Goal: Find specific page/section: Find specific page/section

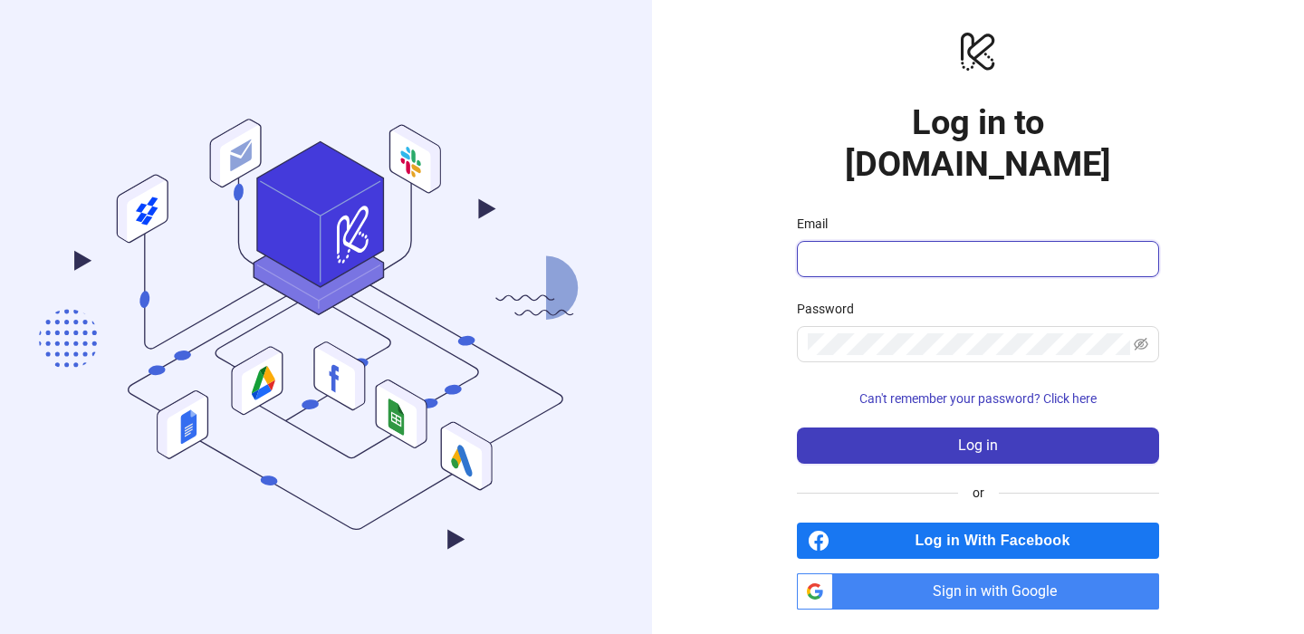
type input "**********"
click at [871, 248] on input "**********" at bounding box center [976, 259] width 337 height 22
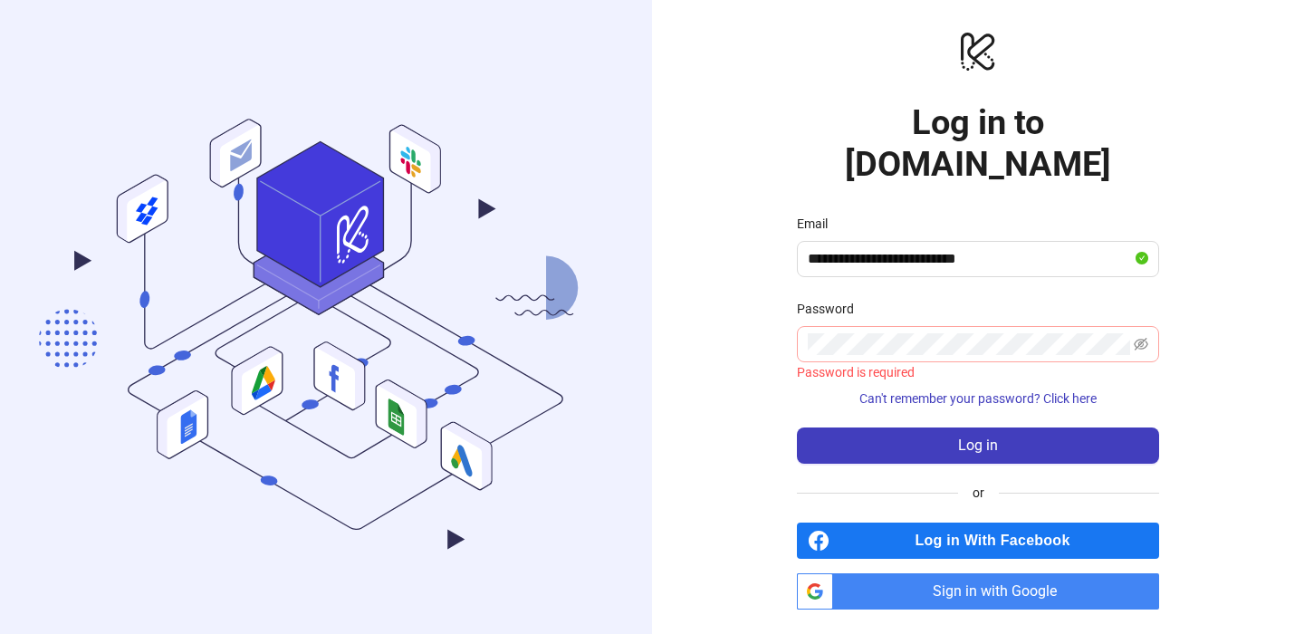
click at [899, 326] on span at bounding box center [978, 344] width 362 height 36
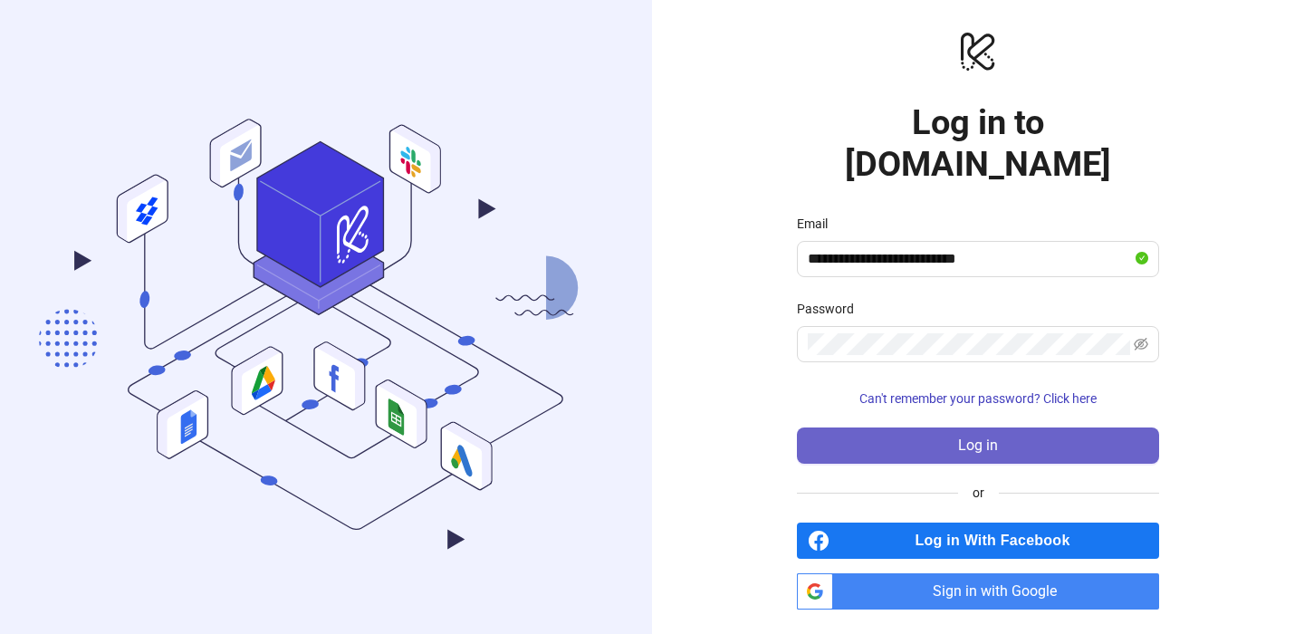
click at [925, 428] on button "Log in" at bounding box center [978, 446] width 362 height 36
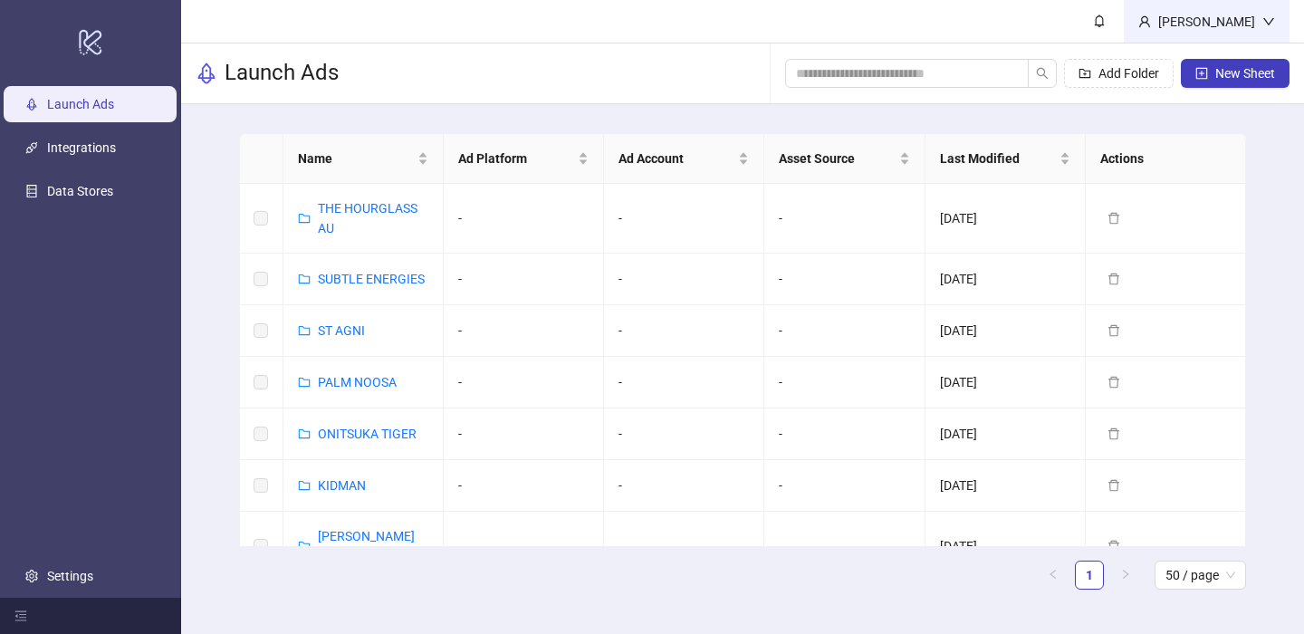
click at [1265, 29] on div "[PERSON_NAME]" at bounding box center [1207, 21] width 166 height 43
click at [1257, 28] on div "[PERSON_NAME]" at bounding box center [1206, 22] width 111 height 20
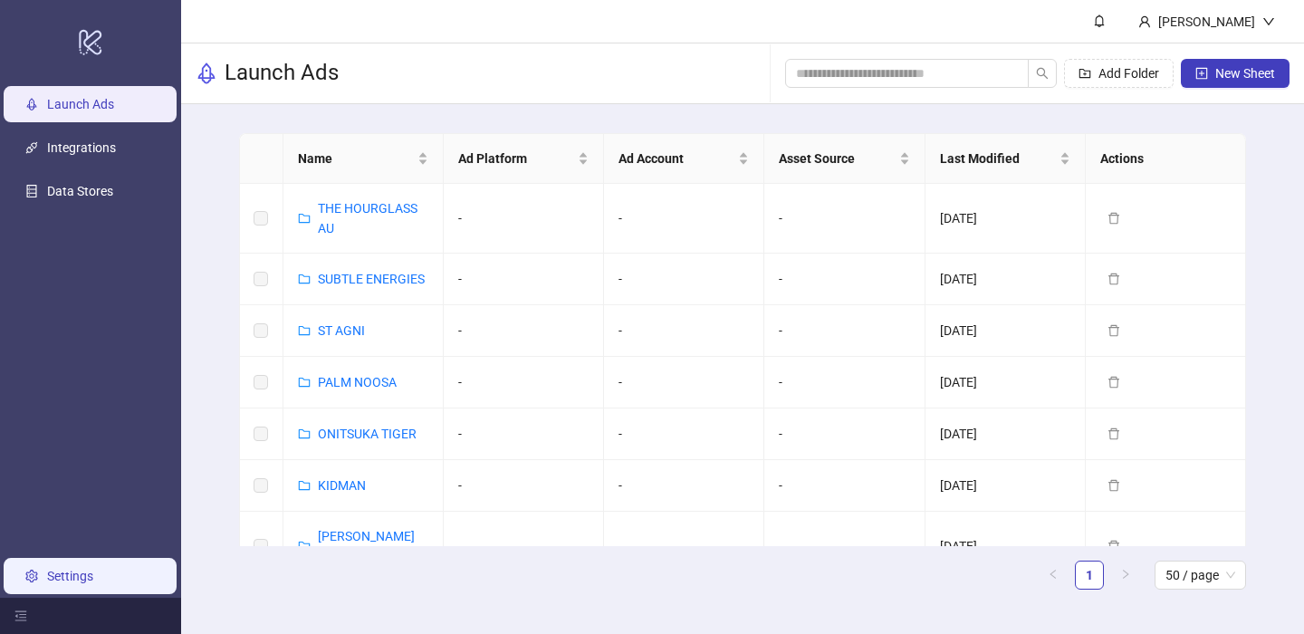
click at [58, 583] on link "Settings" at bounding box center [70, 576] width 46 height 14
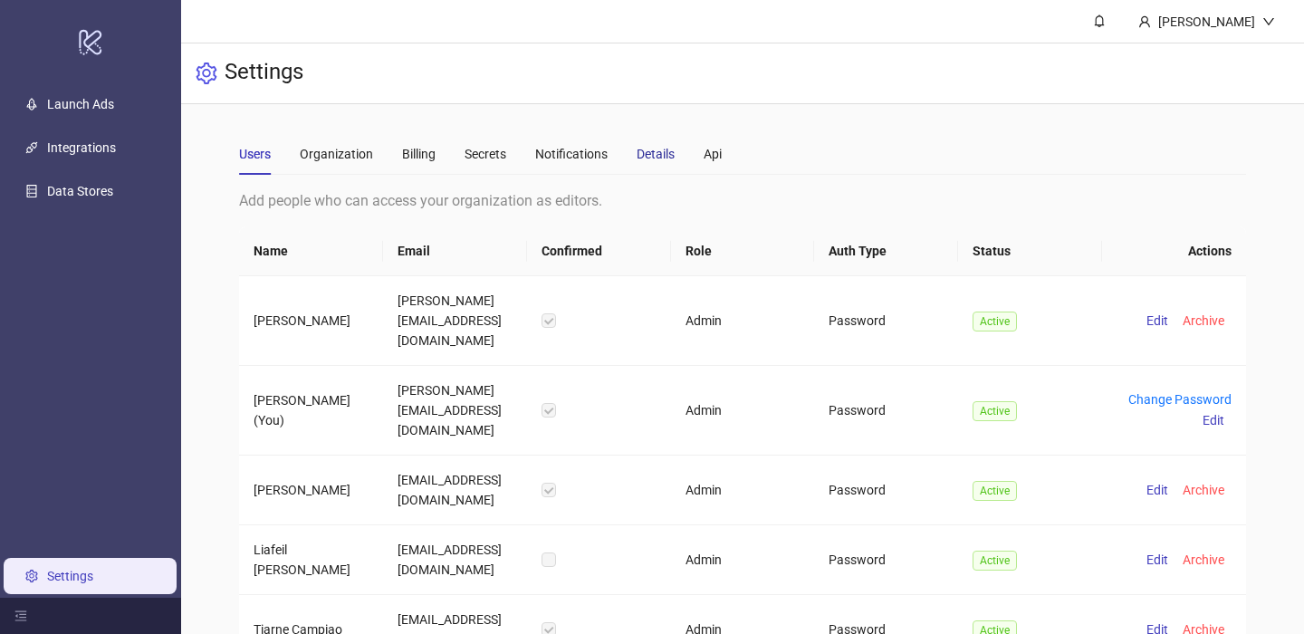
click at [640, 157] on div "Details" at bounding box center [656, 154] width 38 height 20
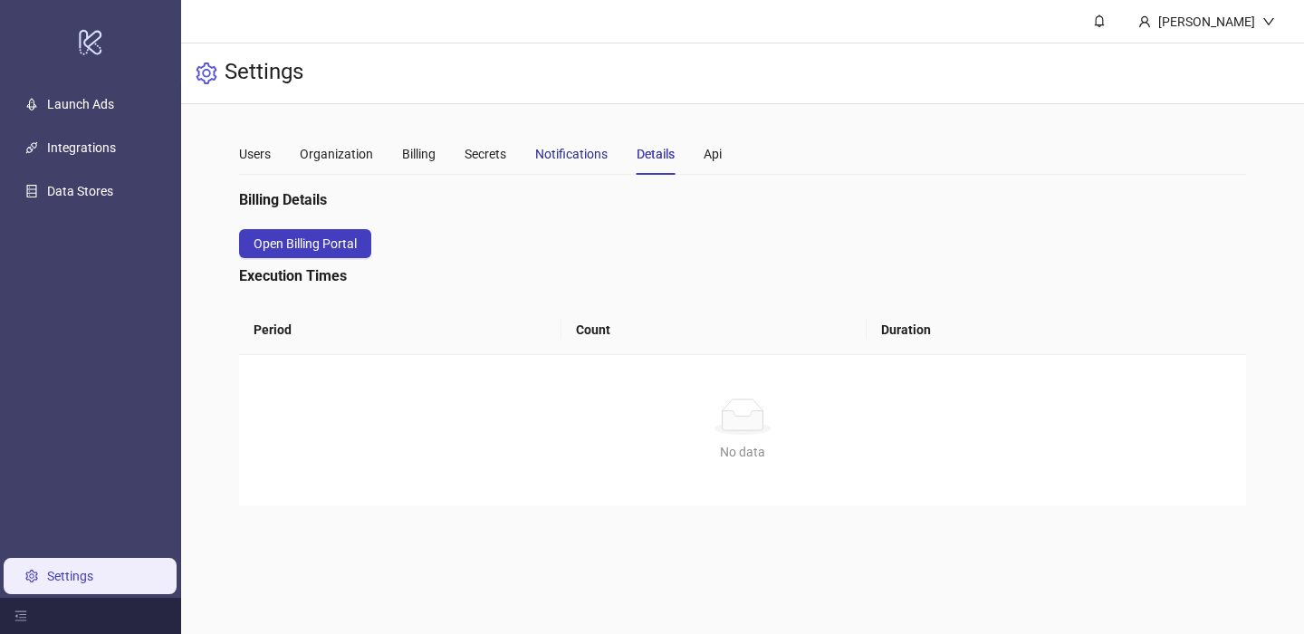
click at [572, 161] on div "Notifications" at bounding box center [571, 154] width 72 height 20
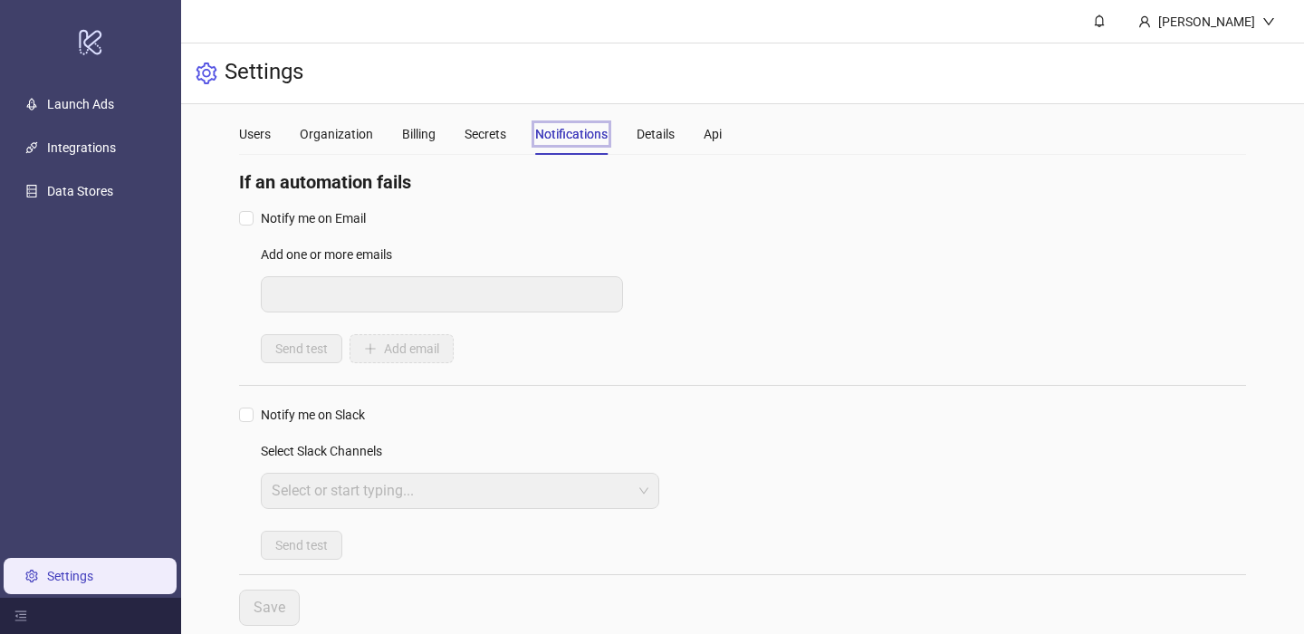
scroll to position [41, 0]
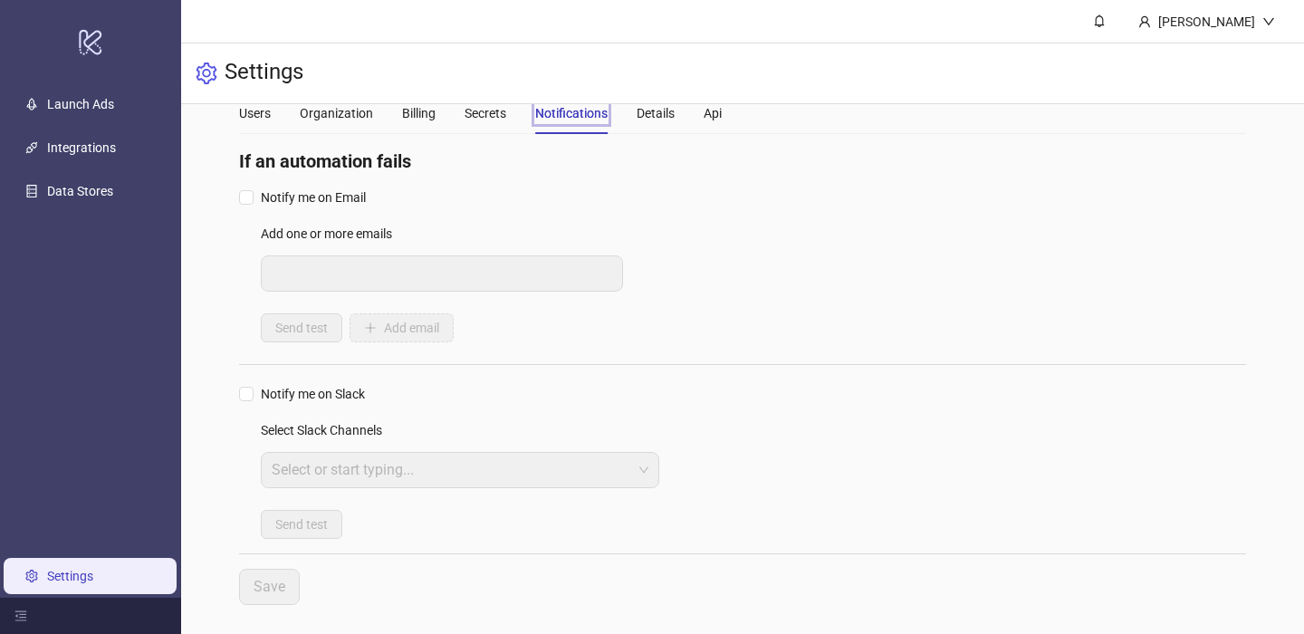
click at [713, 334] on div "Send test Add email" at bounding box center [754, 327] width 986 height 29
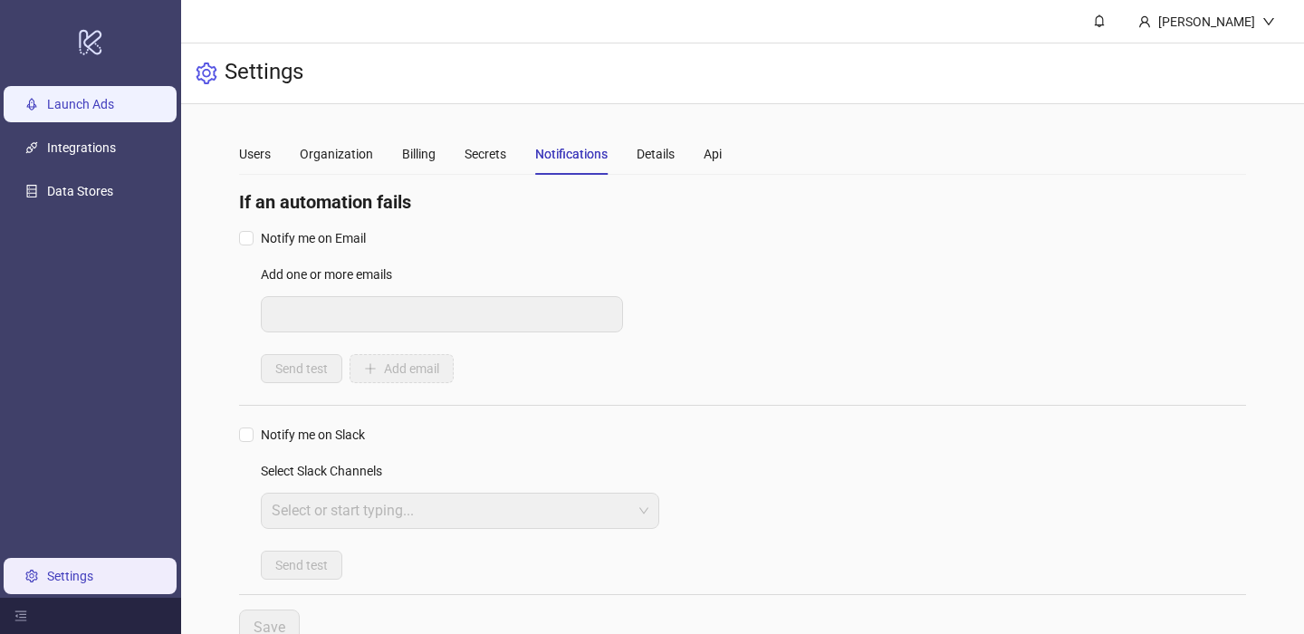
click at [102, 109] on link "Launch Ads" at bounding box center [80, 104] width 67 height 14
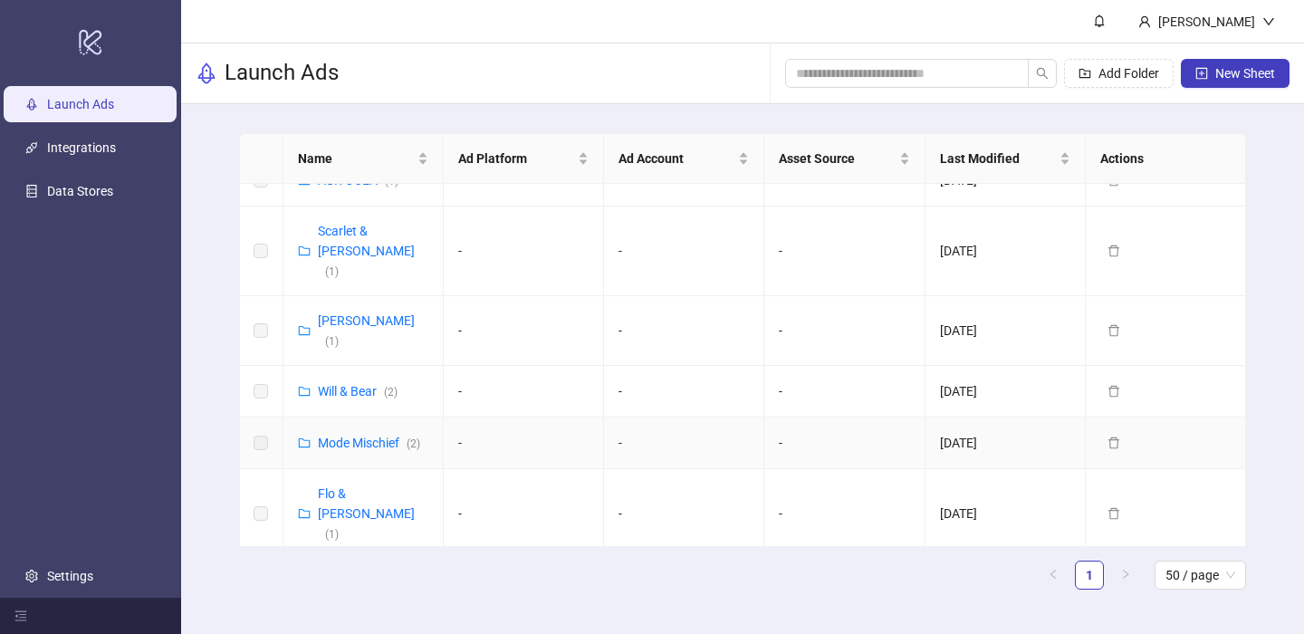
scroll to position [74, 0]
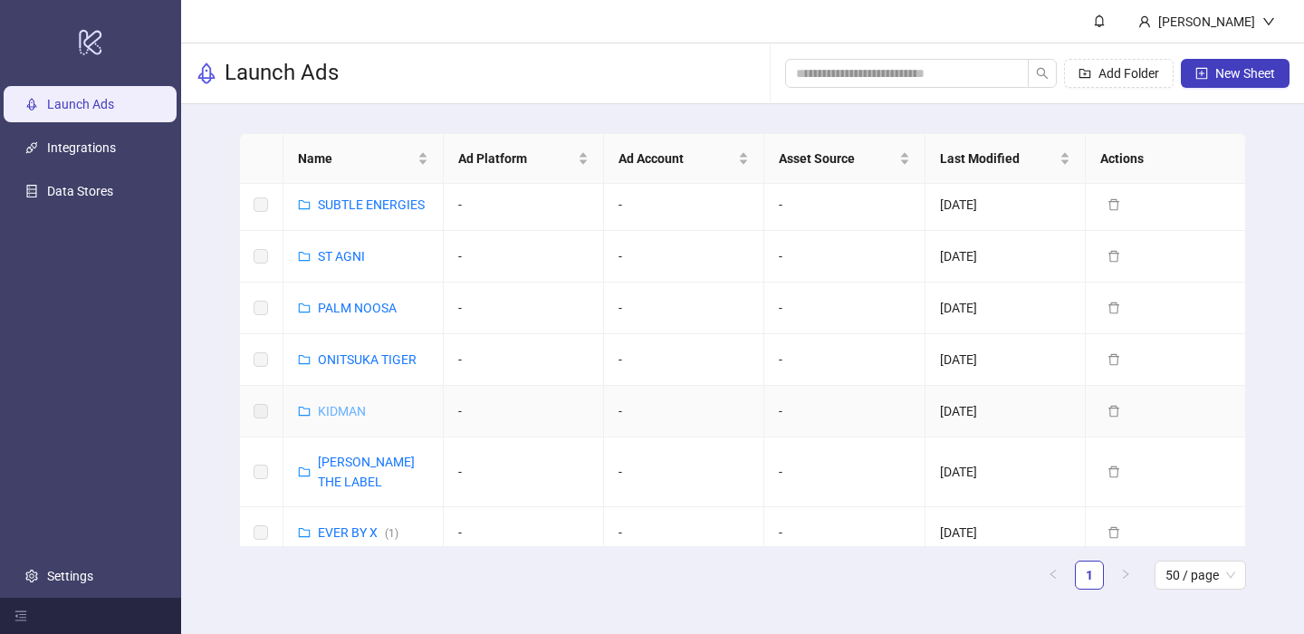
click at [329, 409] on link "KIDMAN" at bounding box center [342, 411] width 48 height 14
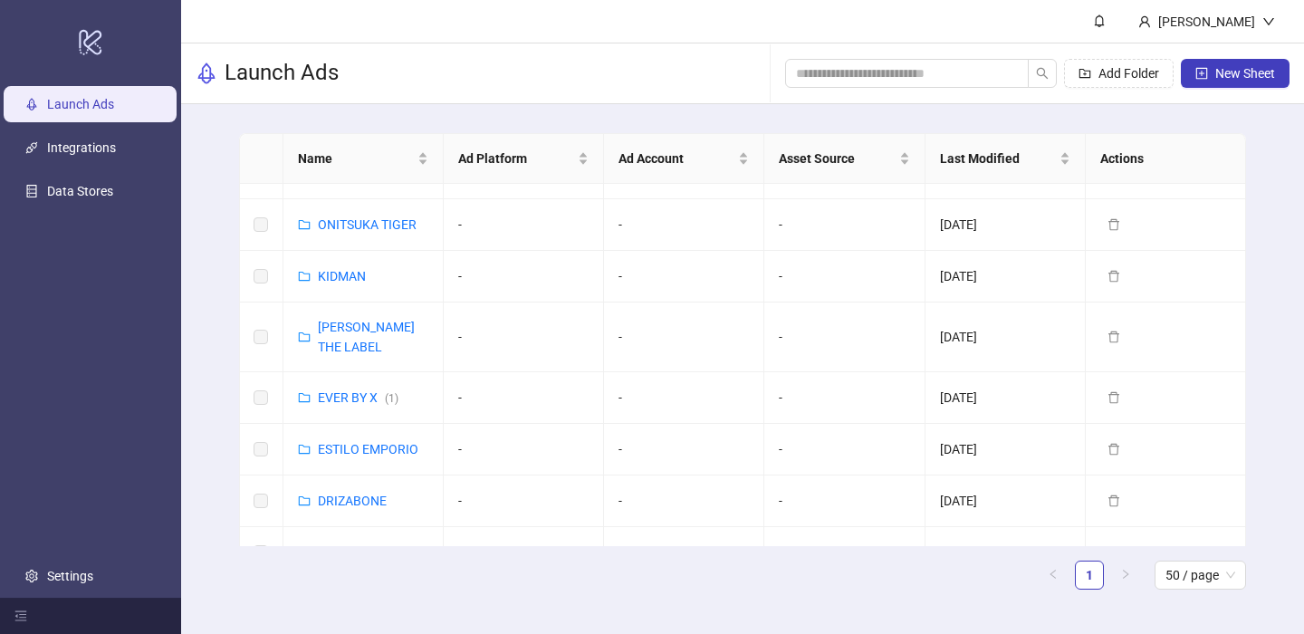
scroll to position [216, 0]
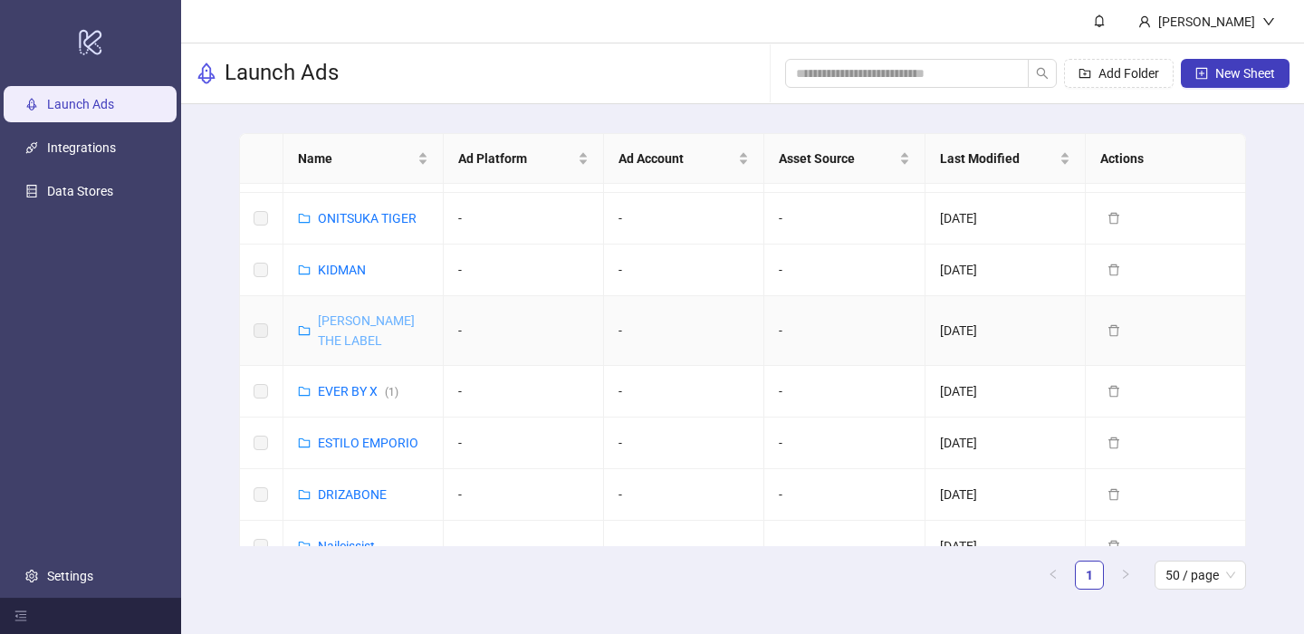
click at [351, 320] on link "[PERSON_NAME] THE LABEL" at bounding box center [366, 330] width 97 height 34
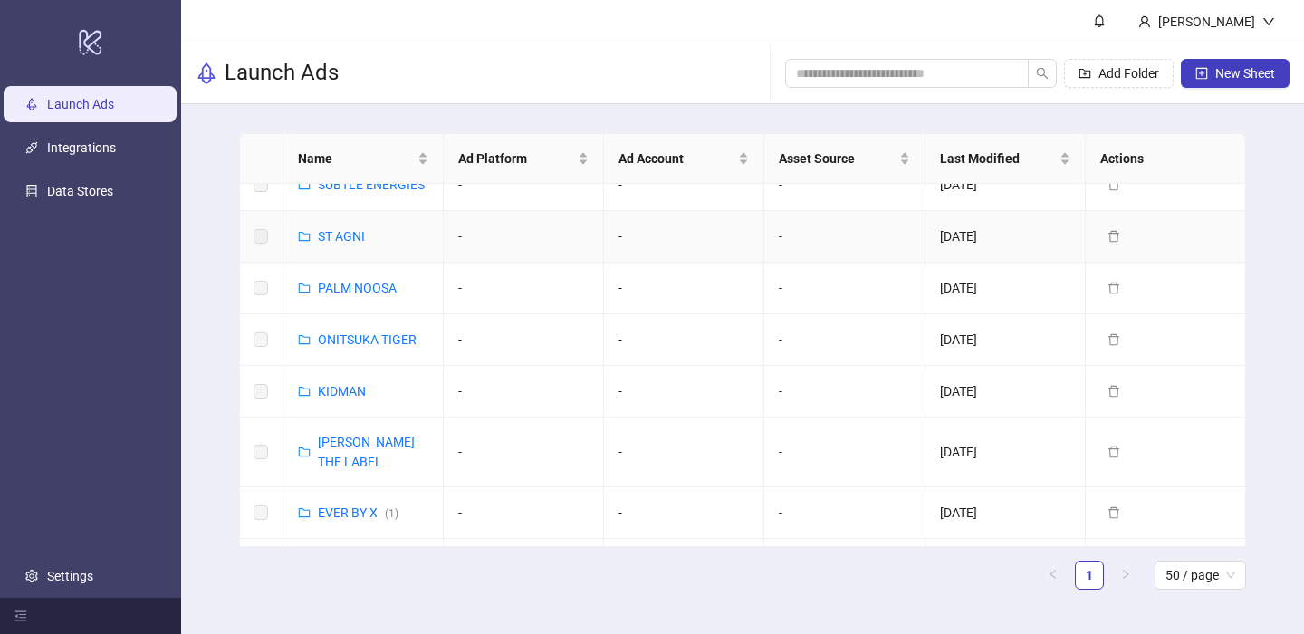
scroll to position [96, 0]
click at [342, 389] on link "KIDMAN" at bounding box center [342, 389] width 48 height 14
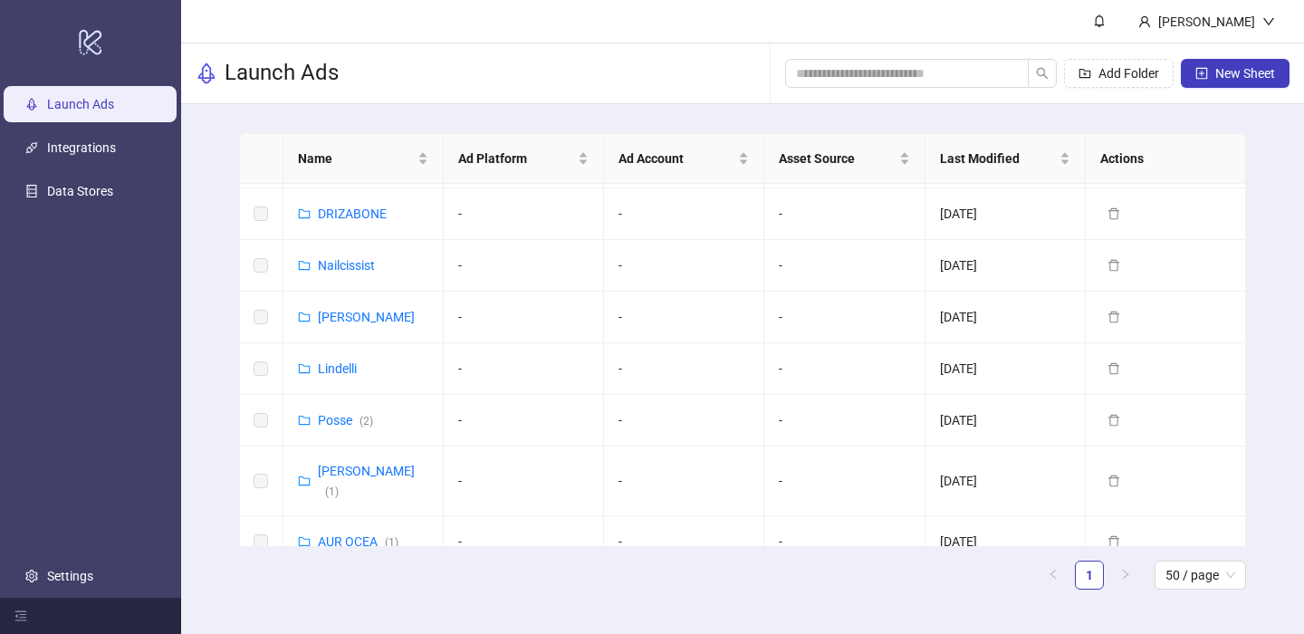
scroll to position [379, 0]
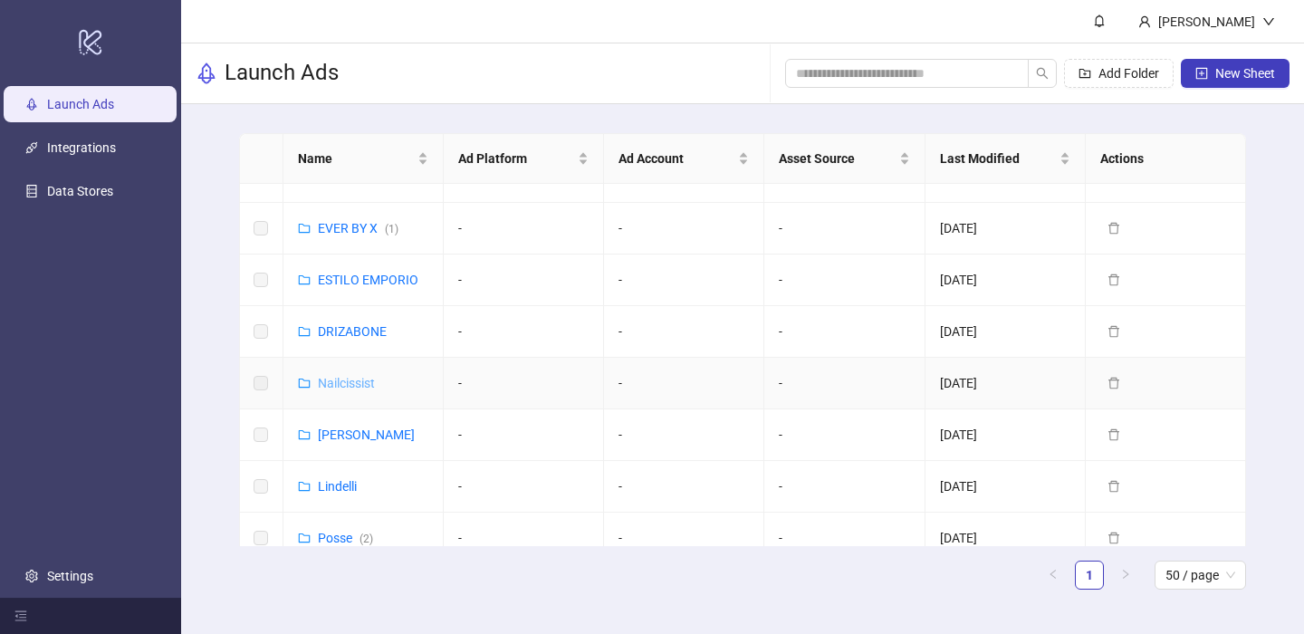
click at [351, 376] on link "Nailcissist" at bounding box center [346, 383] width 57 height 14
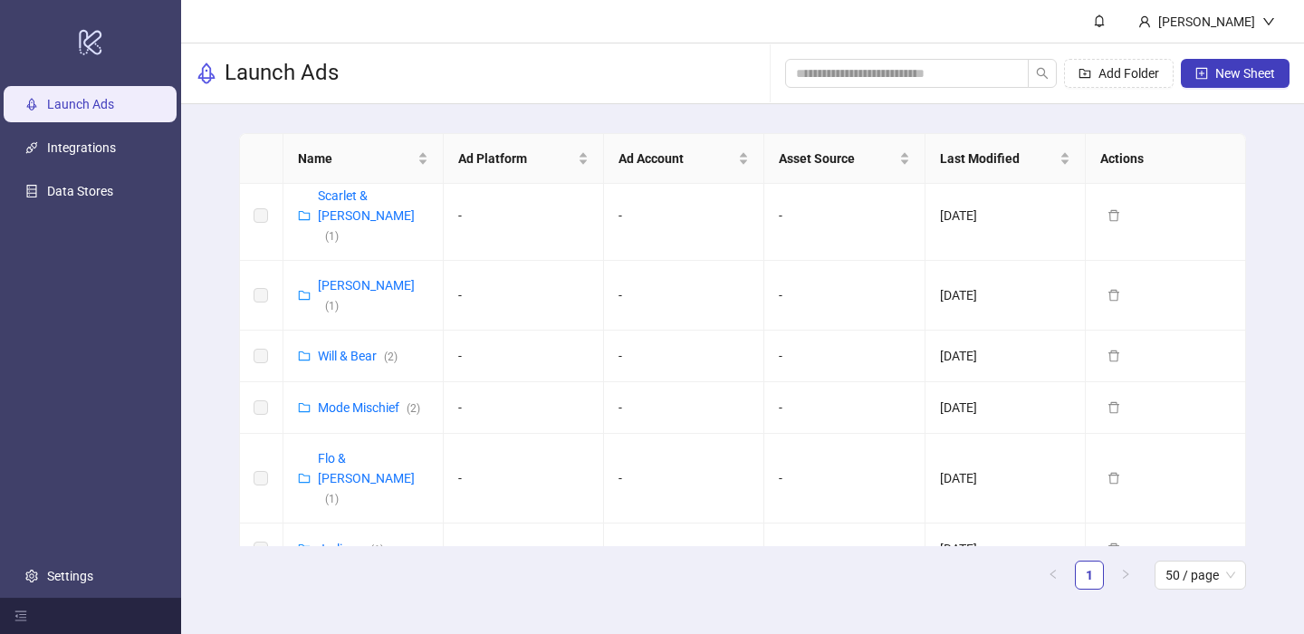
scroll to position [891, 0]
click at [893, 85] on span at bounding box center [907, 73] width 244 height 29
click at [880, 72] on input "search" at bounding box center [899, 73] width 207 height 20
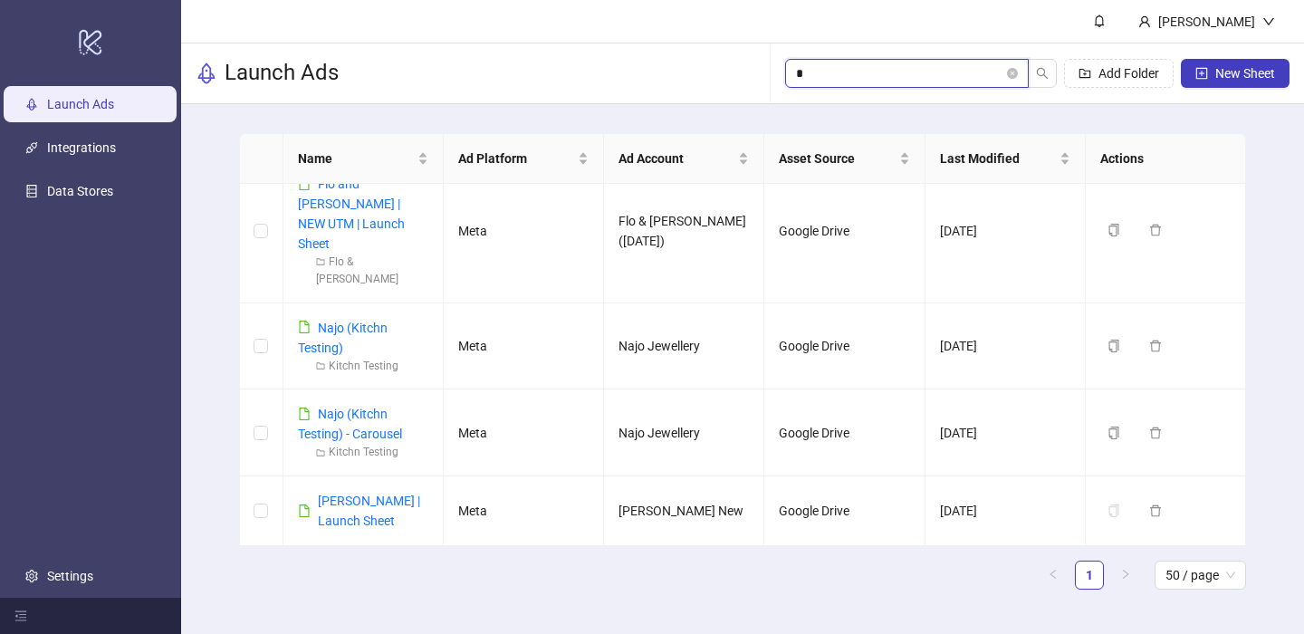
scroll to position [0, 0]
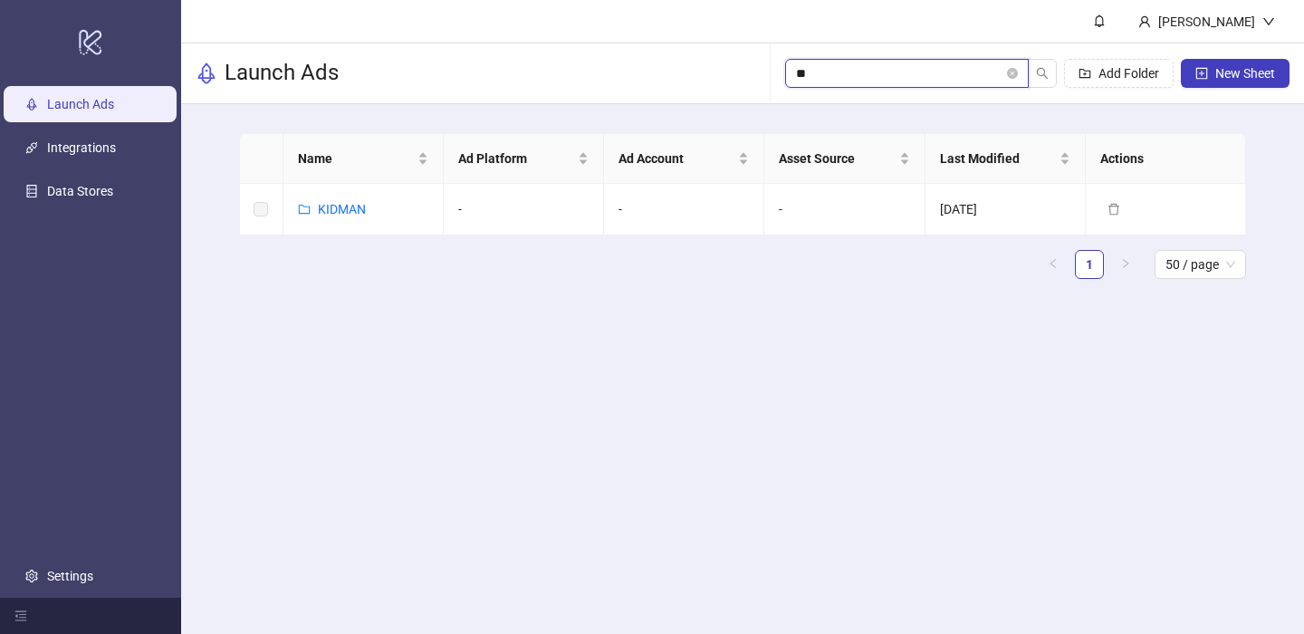
type input "*"
type input "****"
click at [372, 205] on link "DRIZABONE" at bounding box center [352, 209] width 69 height 14
click at [839, 67] on input "****" at bounding box center [899, 73] width 207 height 20
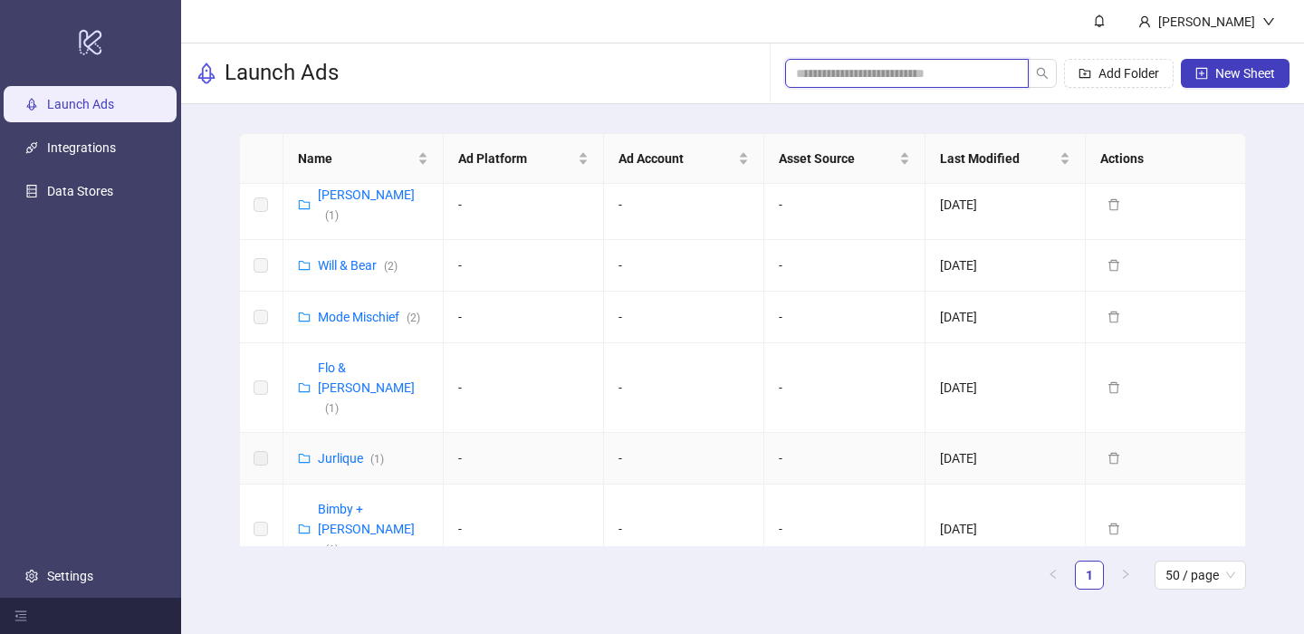
scroll to position [995, 0]
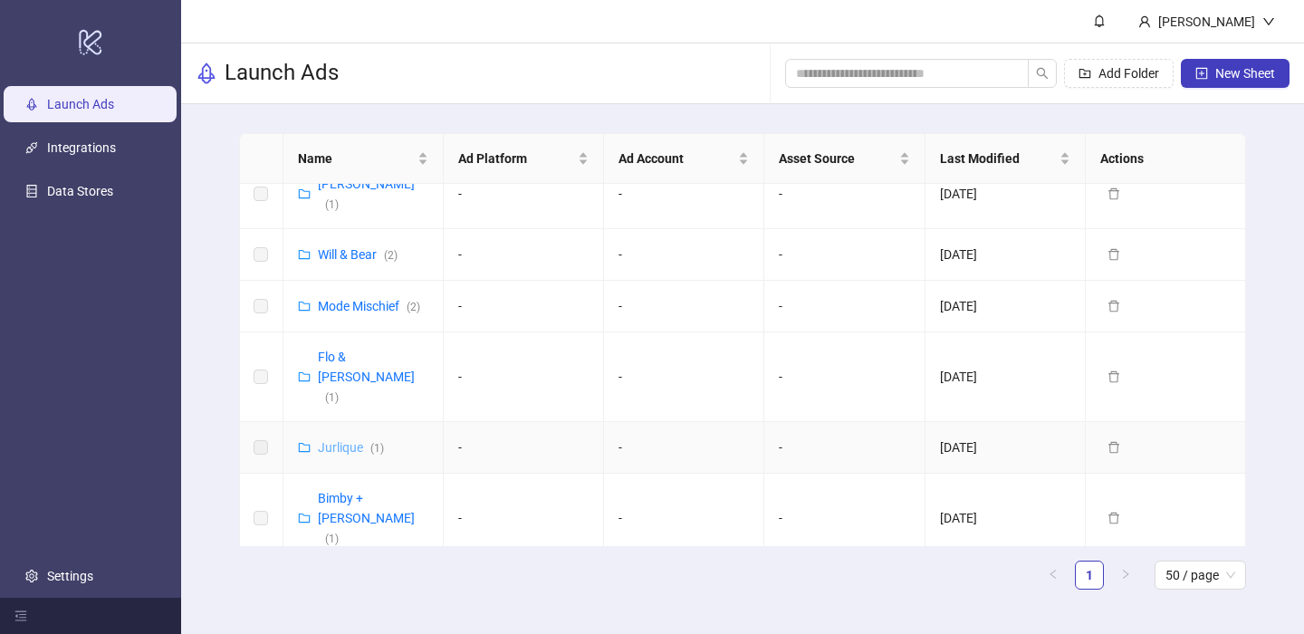
click at [320, 440] on link "Jurlique ( 1 )" at bounding box center [351, 447] width 66 height 14
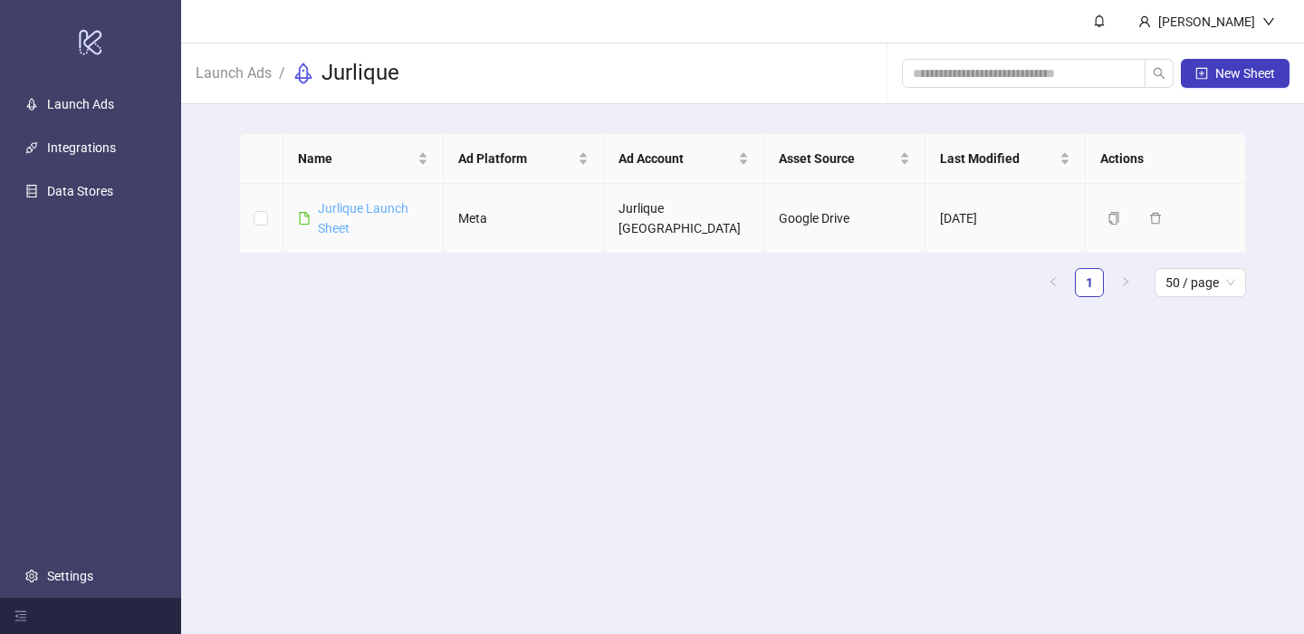
click at [354, 209] on link "Jurlique Launch Sheet" at bounding box center [363, 218] width 91 height 34
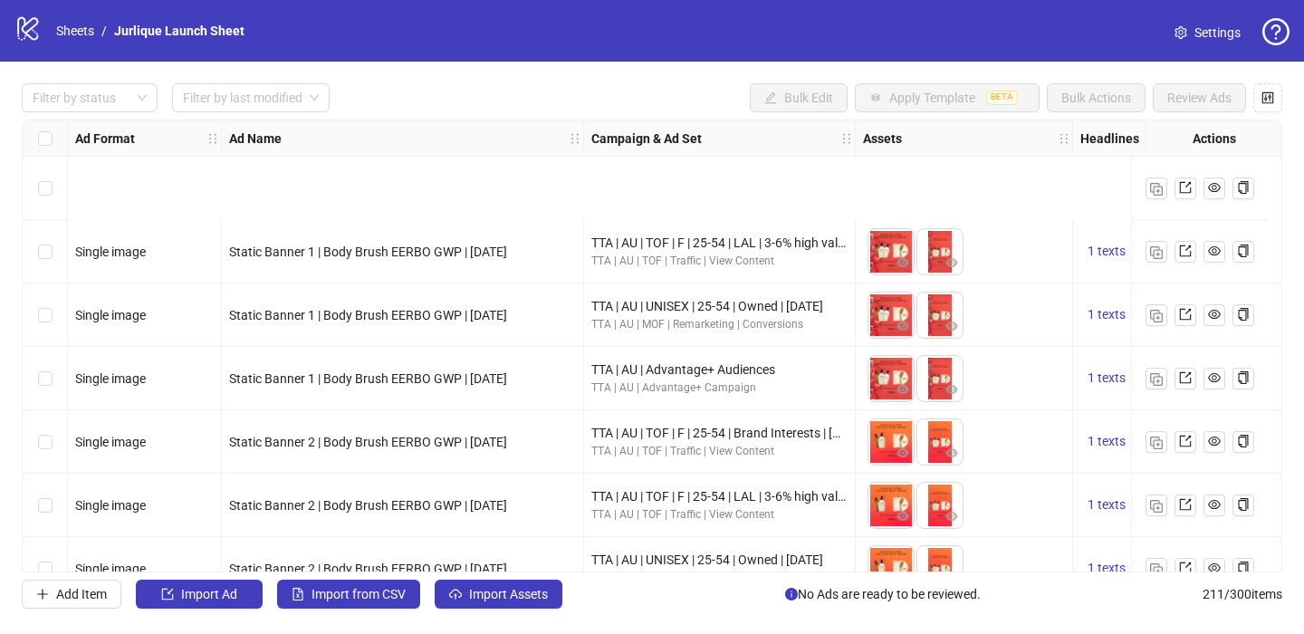
scroll to position [319, 0]
